Goal: Transaction & Acquisition: Purchase product/service

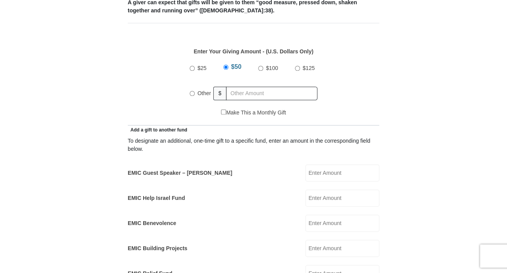
click at [191, 91] on input "Other" at bounding box center [192, 93] width 5 height 5
radio input "true"
click at [370, 167] on input "EMIC Guest Speaker – [PERSON_NAME]" at bounding box center [343, 173] width 74 height 17
type input "1000.00"
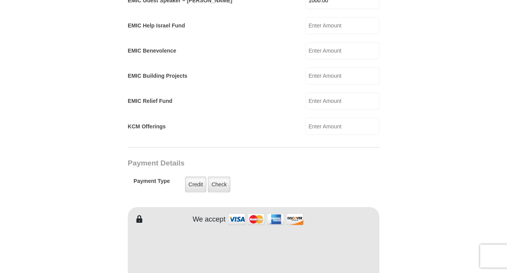
scroll to position [514, 0]
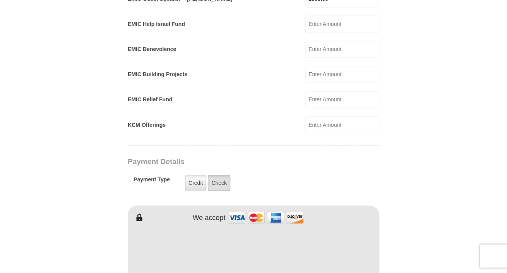
click at [222, 175] on label "Check" at bounding box center [219, 183] width 22 height 16
click at [0, 0] on input "Check" at bounding box center [0, 0] width 0 height 0
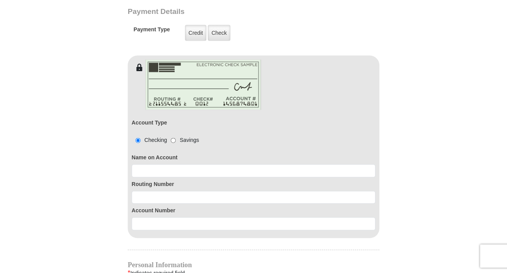
scroll to position [691, 0]
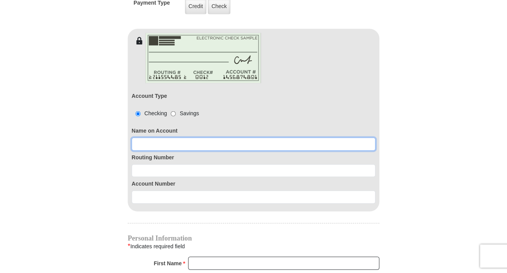
click at [156, 138] on input at bounding box center [254, 144] width 244 height 13
type input "[PERSON_NAME] [PERSON_NAME]"
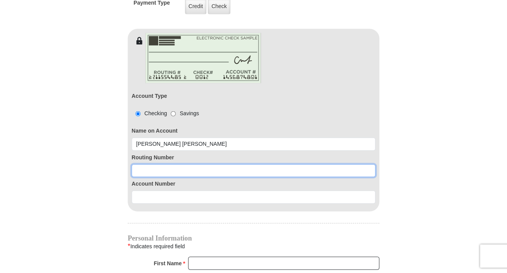
click at [141, 165] on input at bounding box center [254, 171] width 244 height 13
type input "041002711"
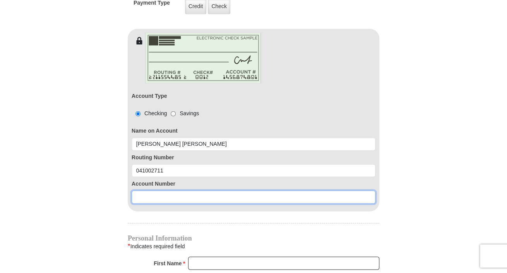
click at [147, 191] on input at bounding box center [254, 197] width 244 height 13
click at [151, 191] on input "7520378428" at bounding box center [254, 197] width 244 height 13
type input "7520378428"
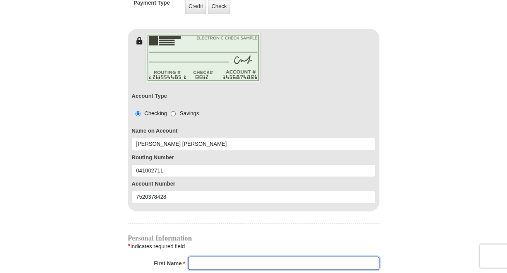
click at [225, 257] on input "First Name *" at bounding box center [283, 263] width 191 height 13
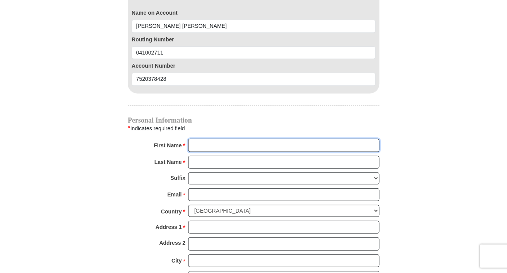
scroll to position [821, 0]
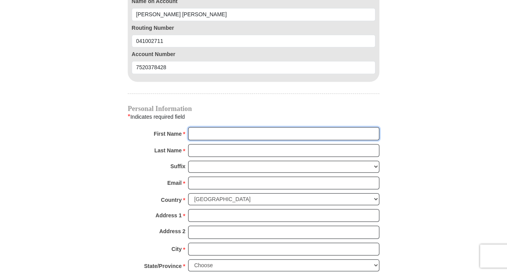
click at [202, 127] on input "First Name *" at bounding box center [283, 133] width 191 height 13
type input "[PERSON_NAME]"
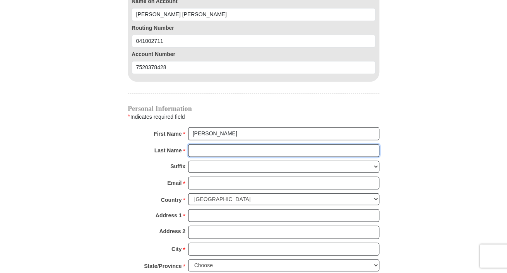
type input "[PERSON_NAME]"
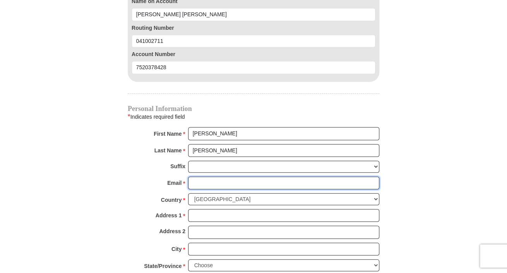
type input "[EMAIL_ADDRESS][DOMAIN_NAME]"
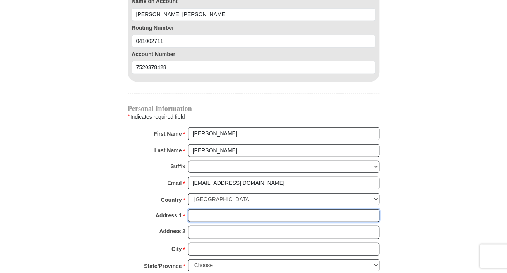
type input "[STREET_ADDRESS]"
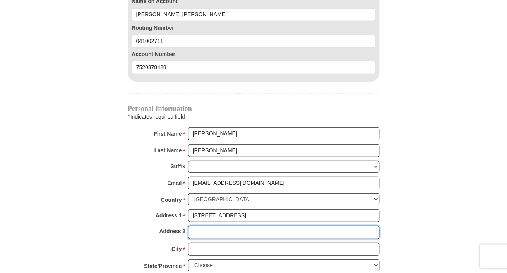
type input "Apt 35C"
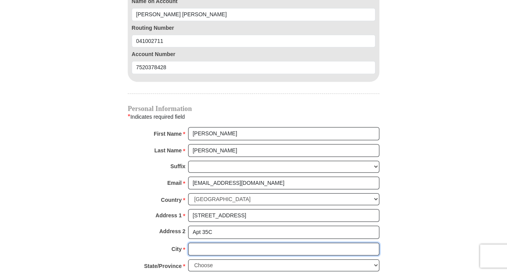
type input "[GEOGRAPHIC_DATA]"
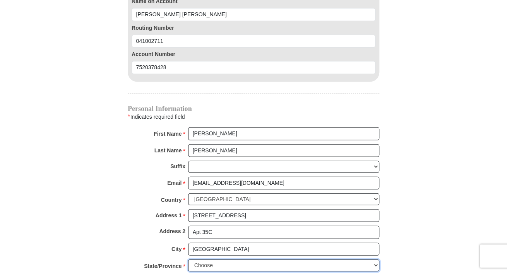
select select "OH"
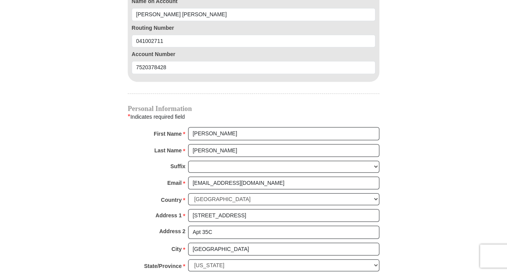
type input "44720"
type input "3303910799"
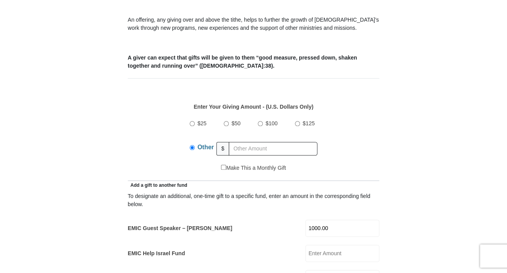
scroll to position [279, 0]
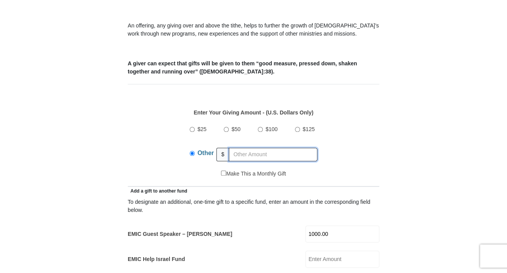
click at [237, 148] on input "text" at bounding box center [273, 155] width 89 height 14
type input "300.00"
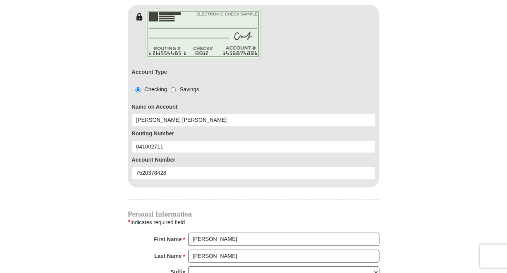
scroll to position [1012, 0]
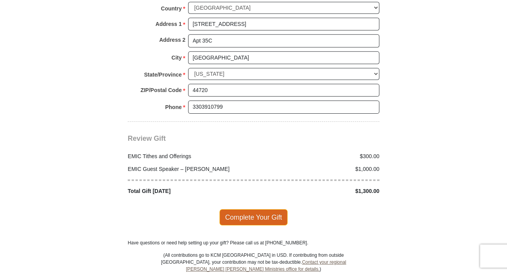
click at [269, 210] on span "Complete Your Gift" at bounding box center [254, 218] width 69 height 16
